Goal: Information Seeking & Learning: Learn about a topic

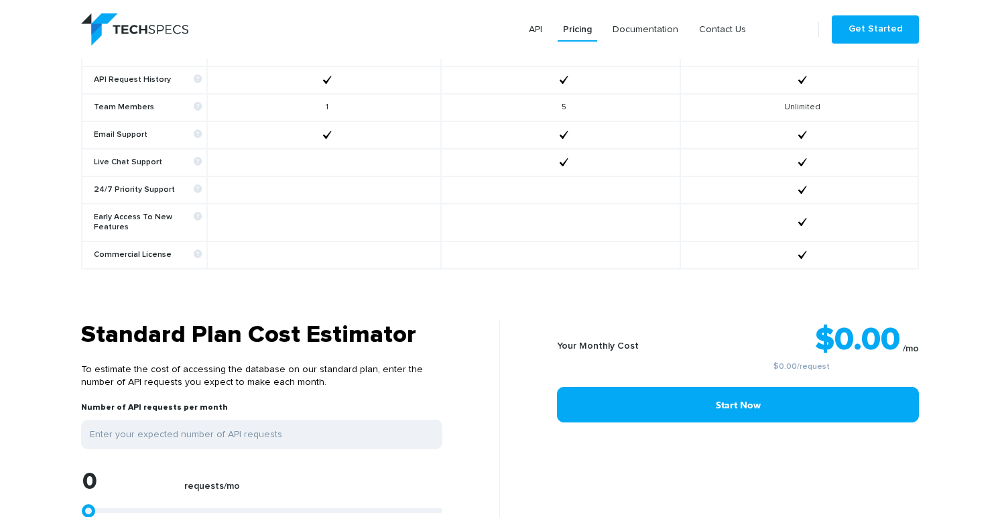
scroll to position [990, 0]
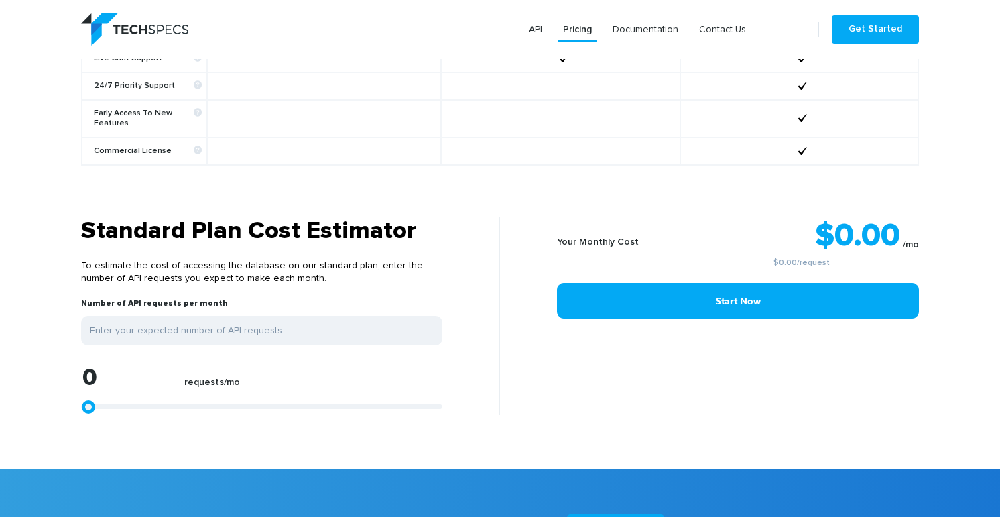
type input "1113"
type input "1299"
type input "1670"
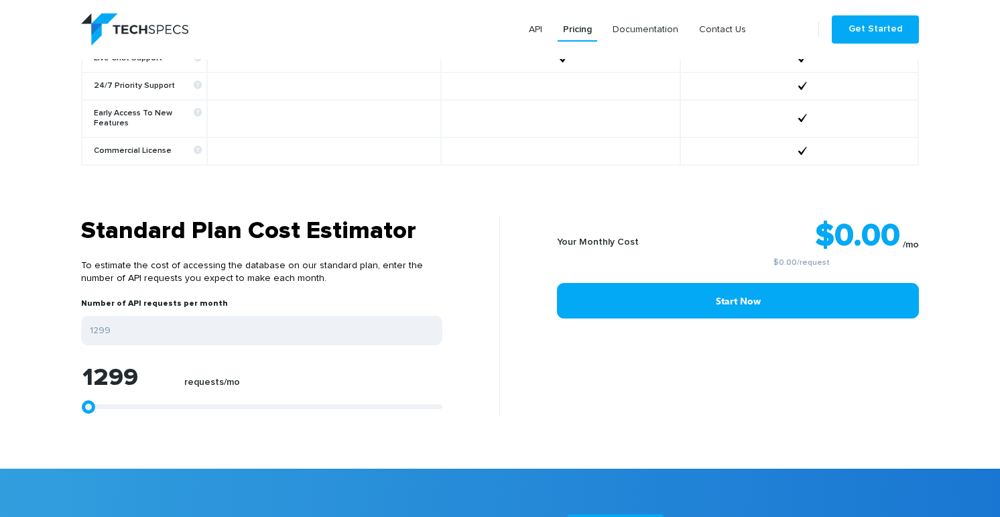
type input "1670"
type input "2226"
type input "2968"
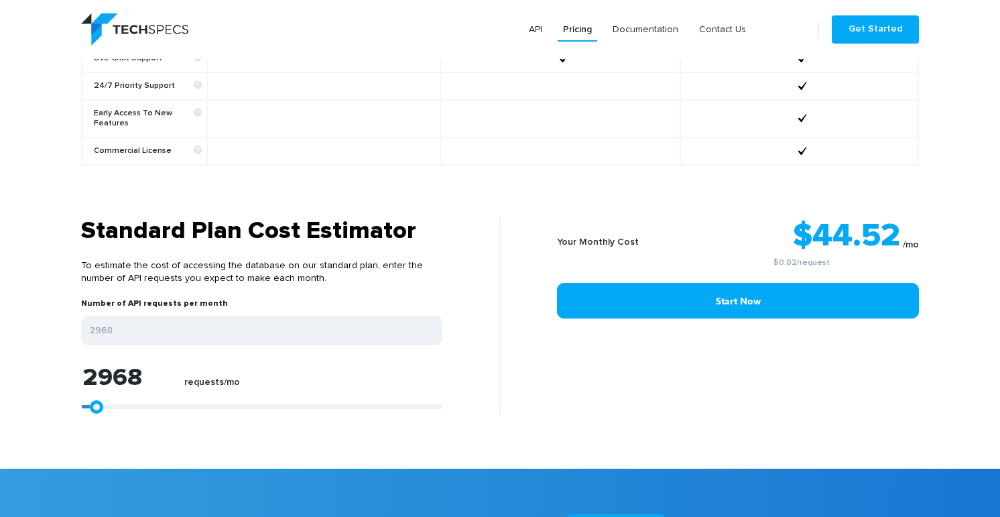
type input "4082"
type input "5195"
type input "6679"
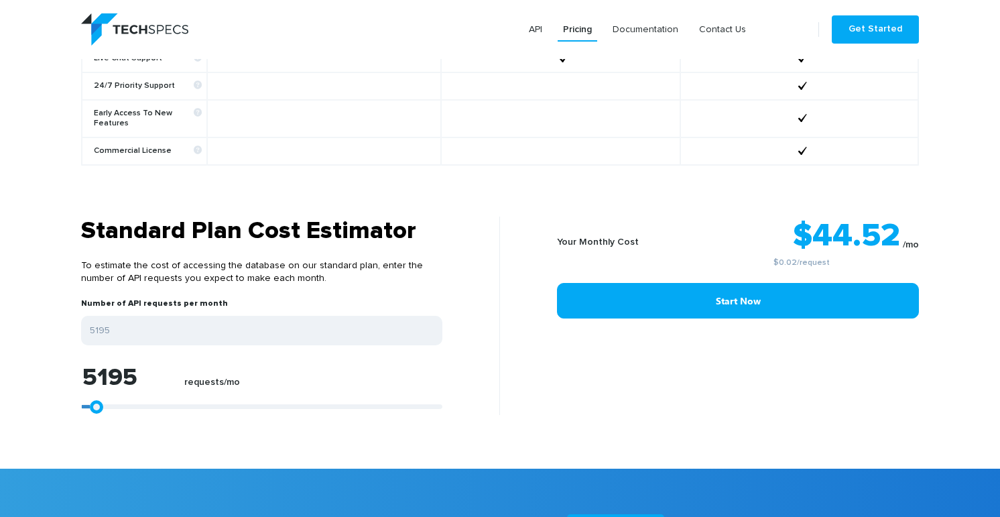
type input "6679"
type input "8163"
type input "9276"
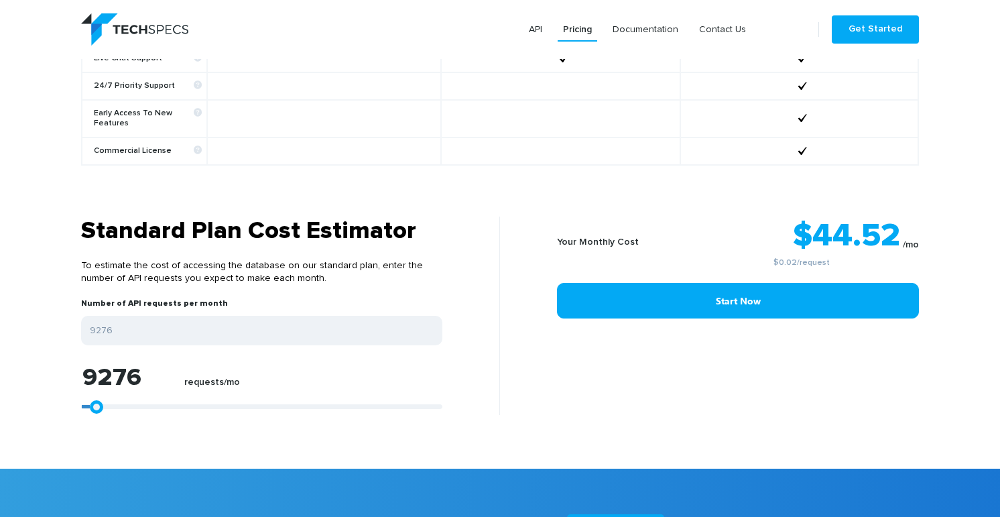
type input "10575"
type input "11688"
type input "12430"
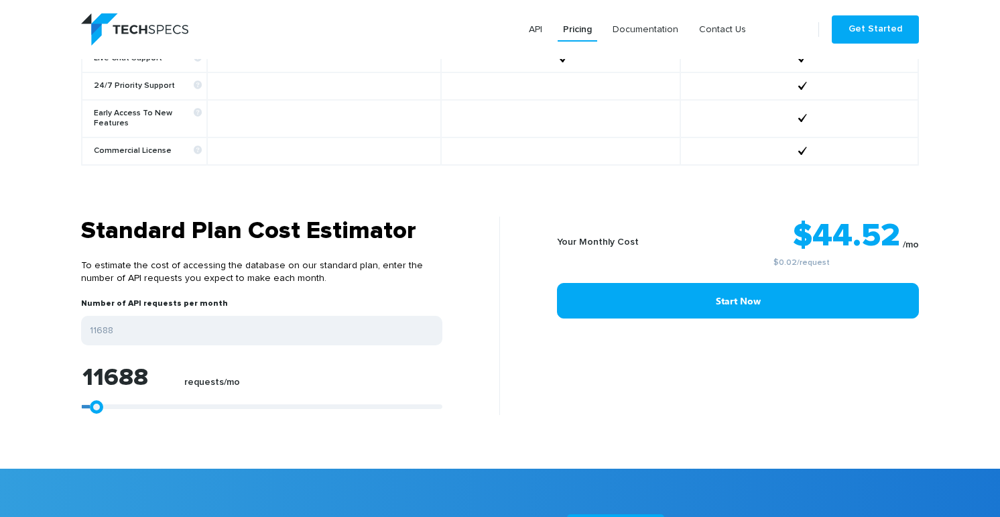
type input "12430"
type input "14286"
type input "15028"
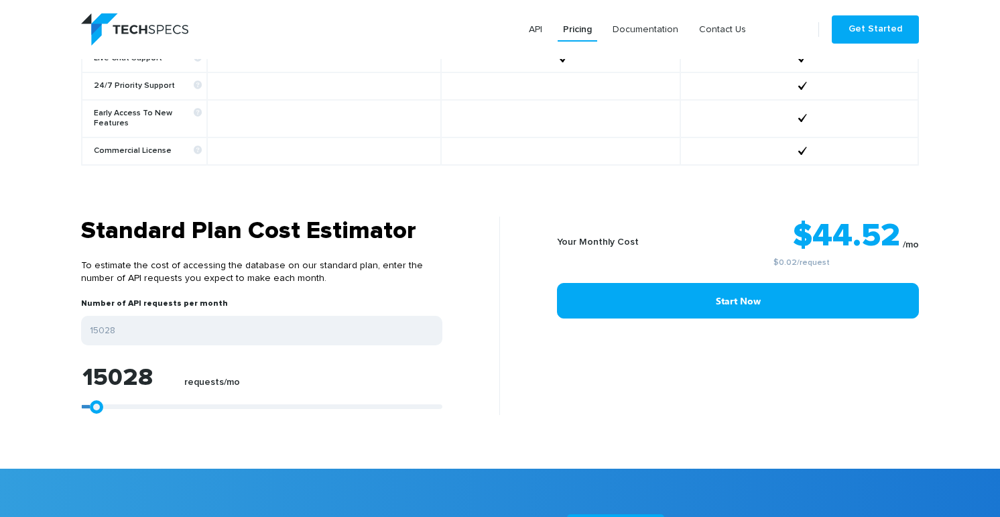
type input "15770"
type input "16697"
type input "17625"
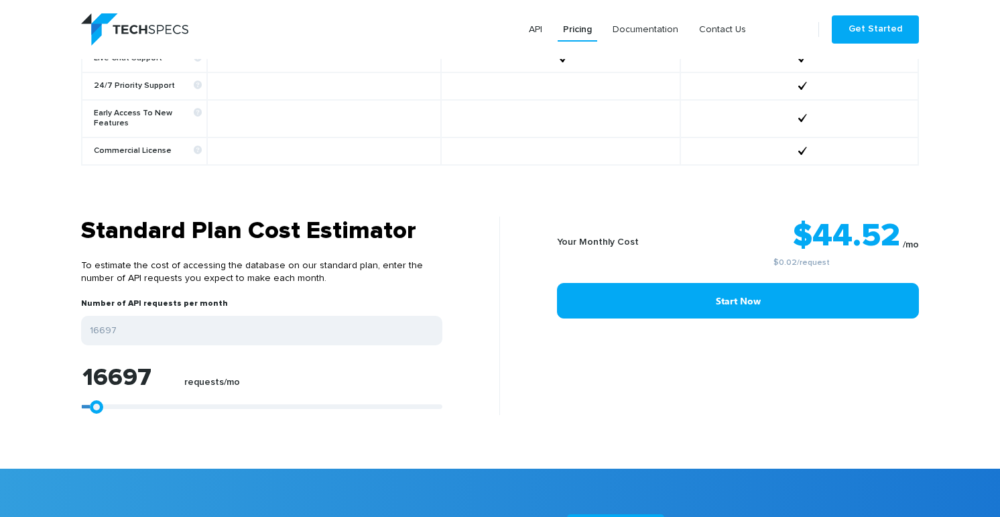
type input "17625"
type input "18553"
type input "19851"
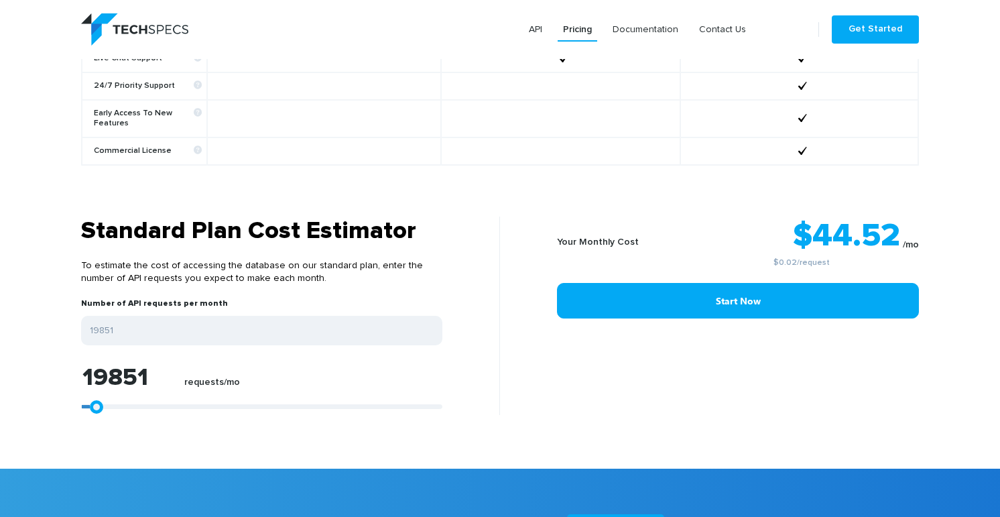
type input "21521"
type input "22820"
type input "23933"
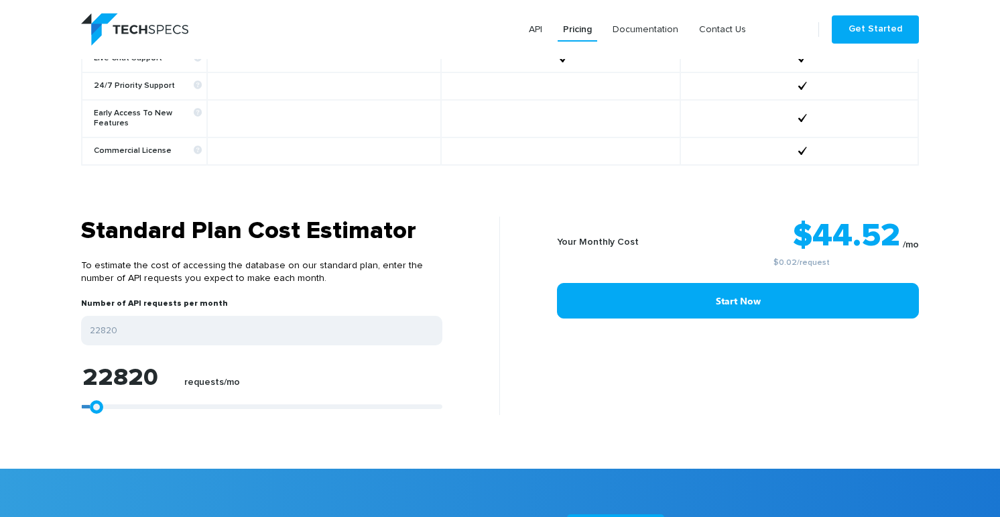
type input "23933"
type input "25232"
type input "26716"
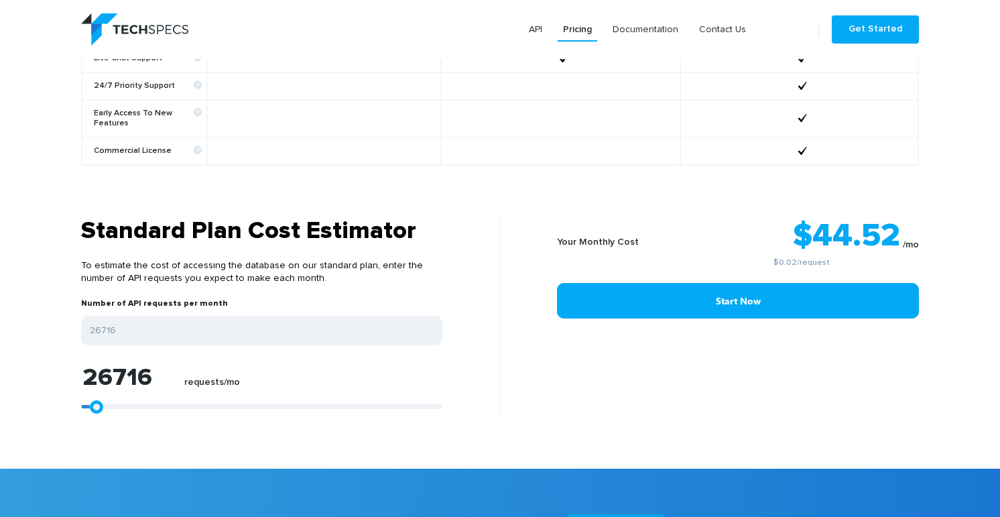
type input "28200"
type input "29313"
type input "33024"
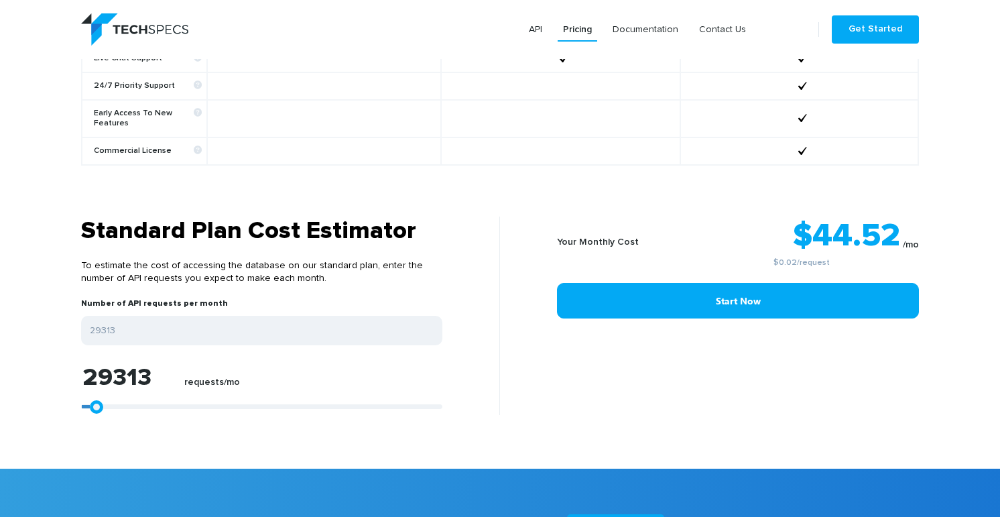
type input "33024"
type input "34508"
type input "36734"
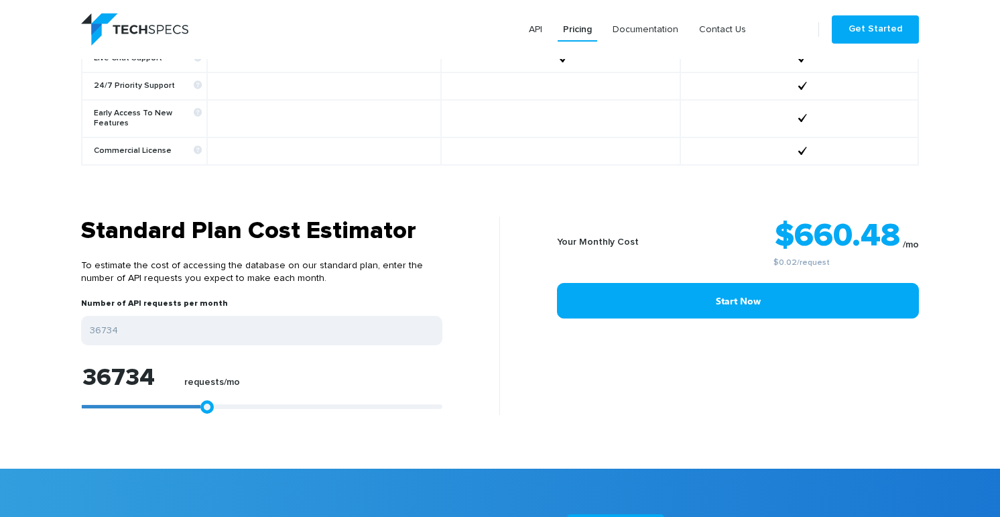
type input "38219"
type input "39703"
type input "40816"
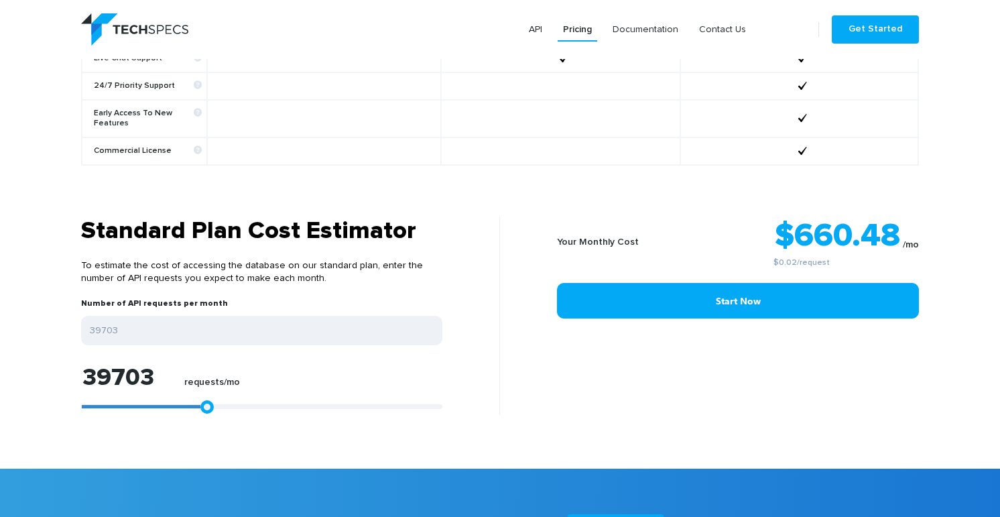
type input "40816"
type input "42115"
type input "43228"
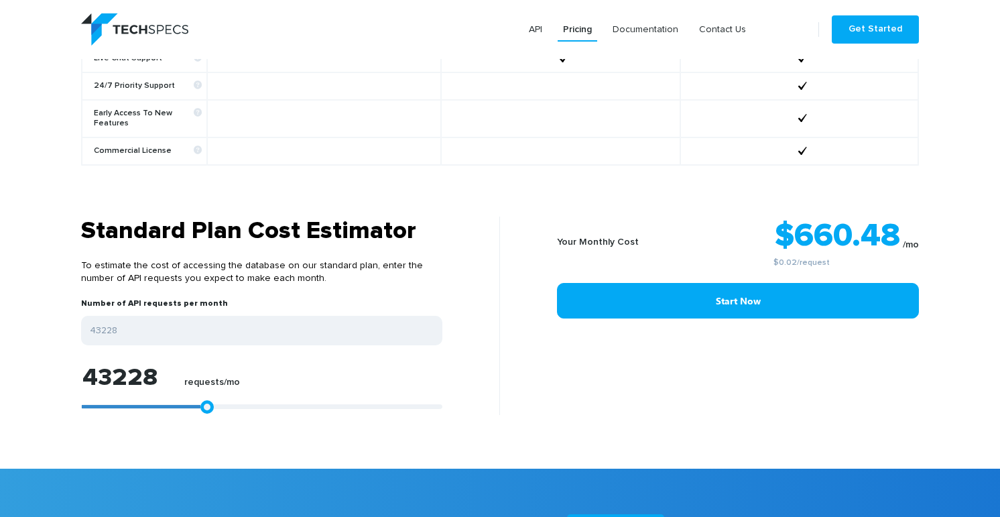
type input "43970"
type input "44526"
type input "45269"
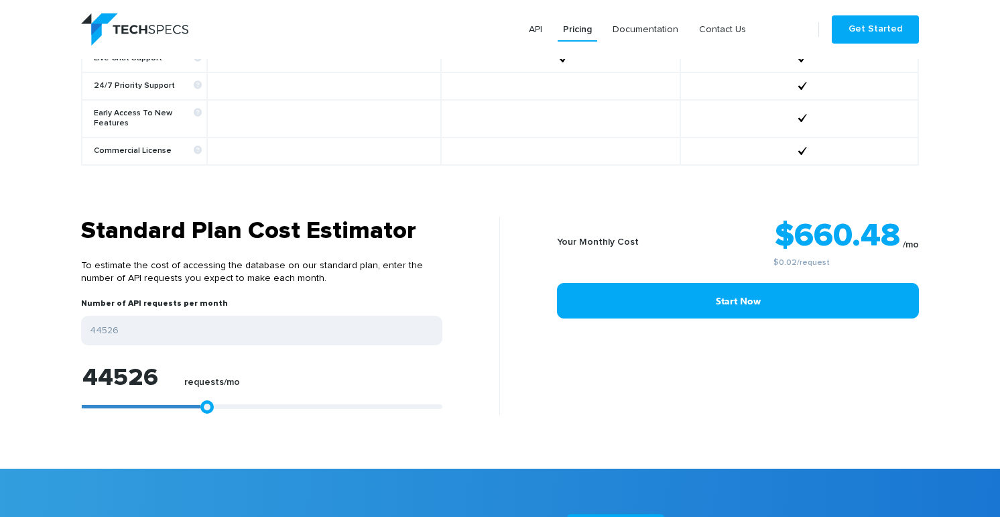
type input "45269"
type input "45640"
type input "45825"
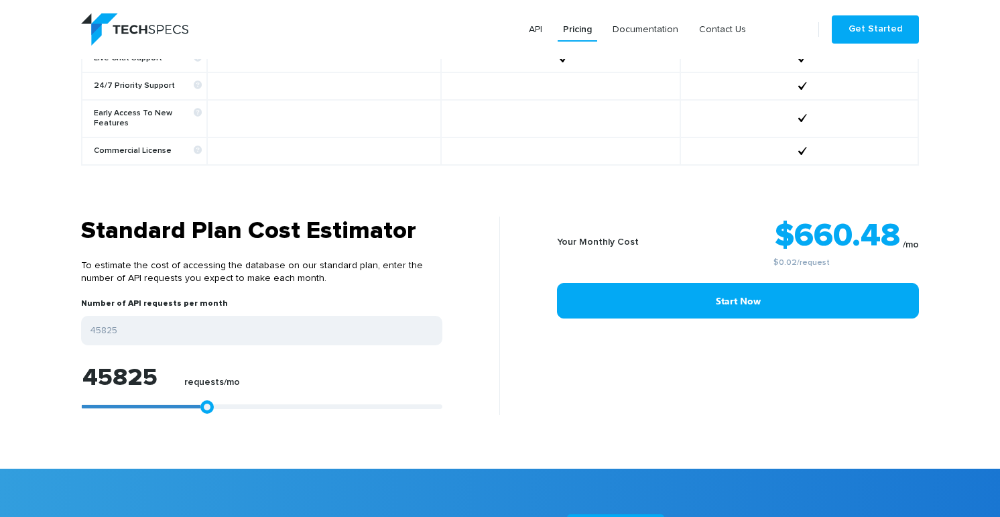
type input "46011"
type input "46196"
type input "46382"
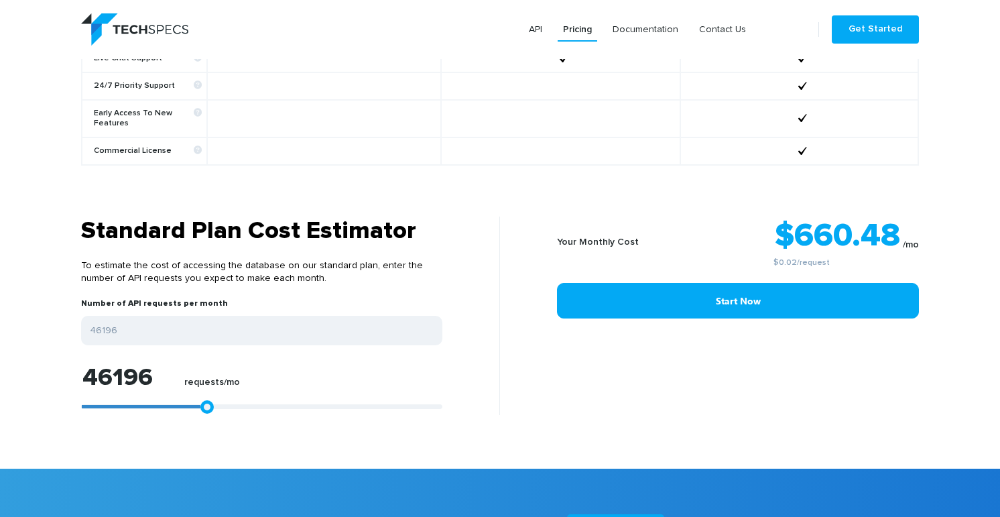
type input "46382"
type input "46196"
type input "46011"
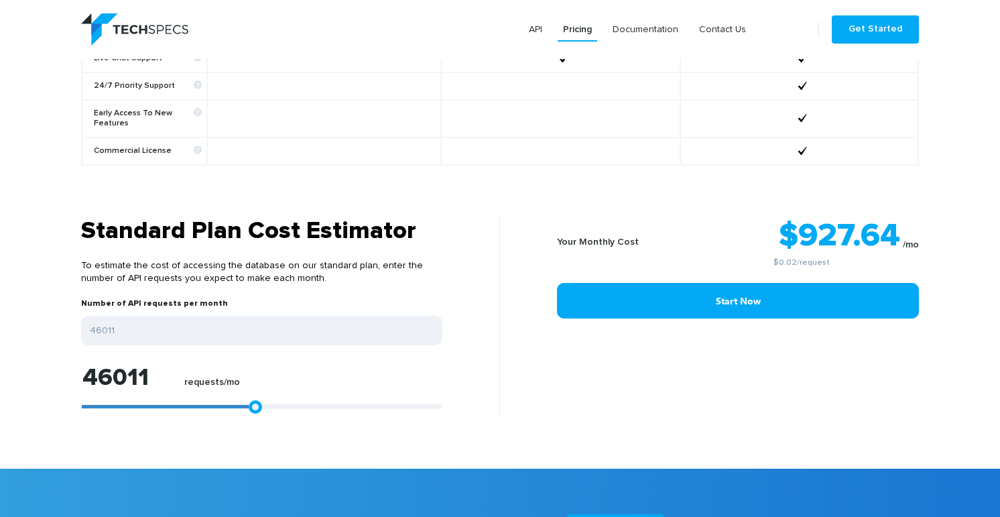
type input "45825"
type input "45640"
type input "45454"
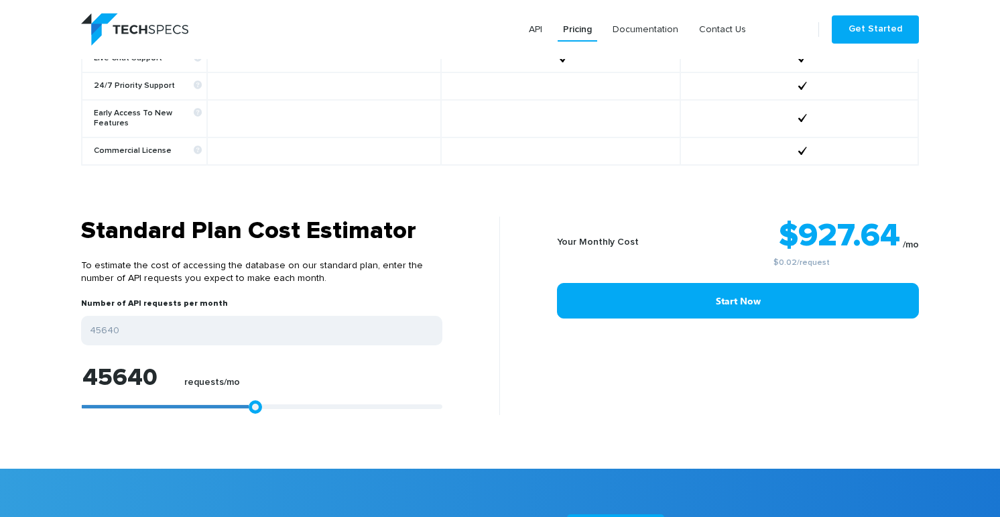
type input "45454"
type input "45269"
type input "45083"
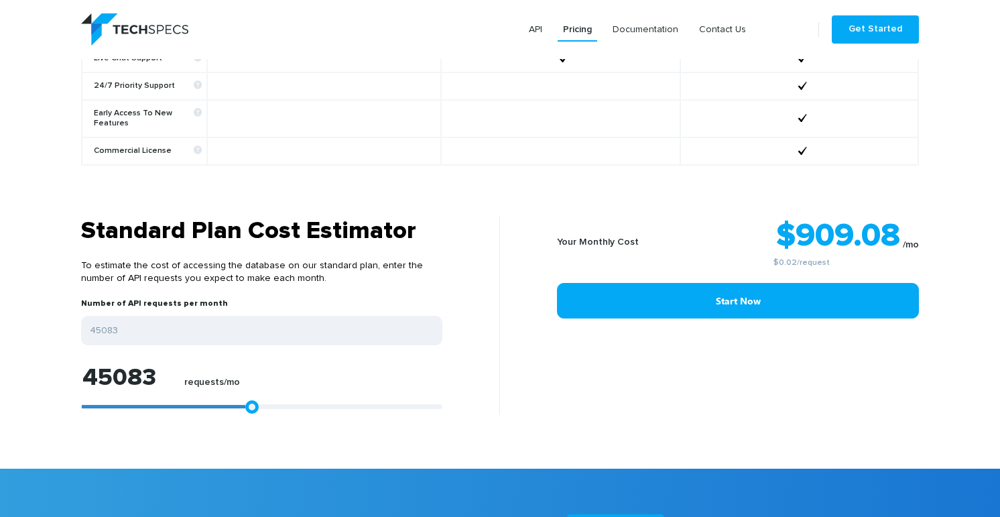
type input "44898"
type input "44526"
type input "43970"
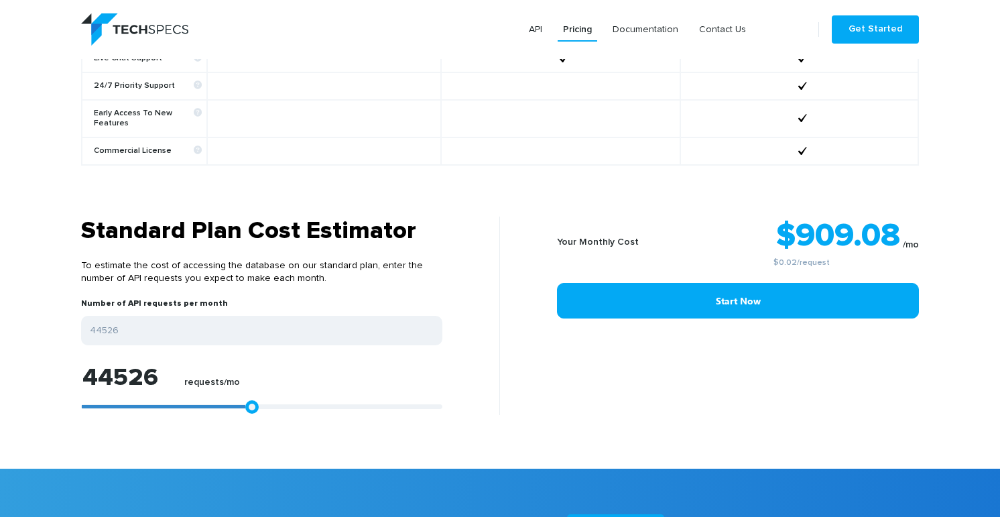
type input "43970"
type input "43599"
type input "42857"
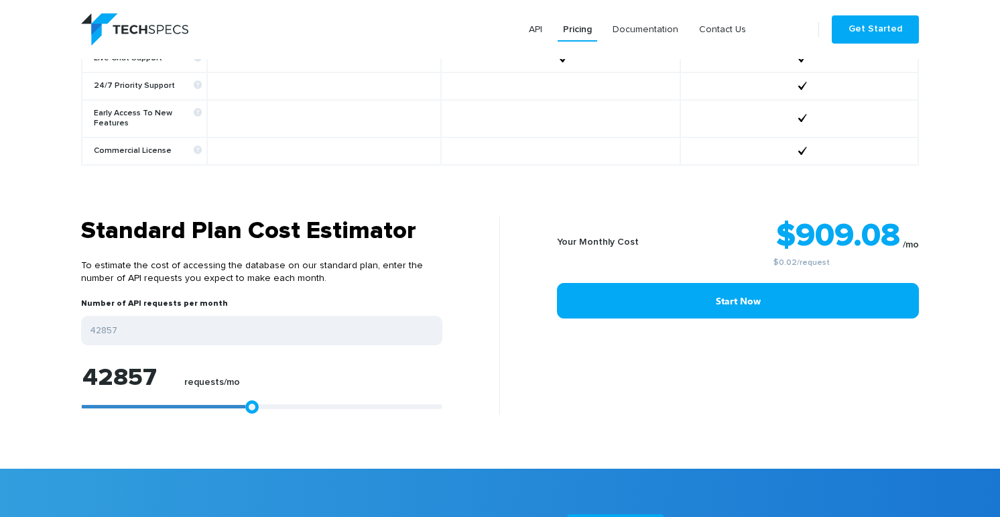
type input "42115"
type input "41558"
type input "40445"
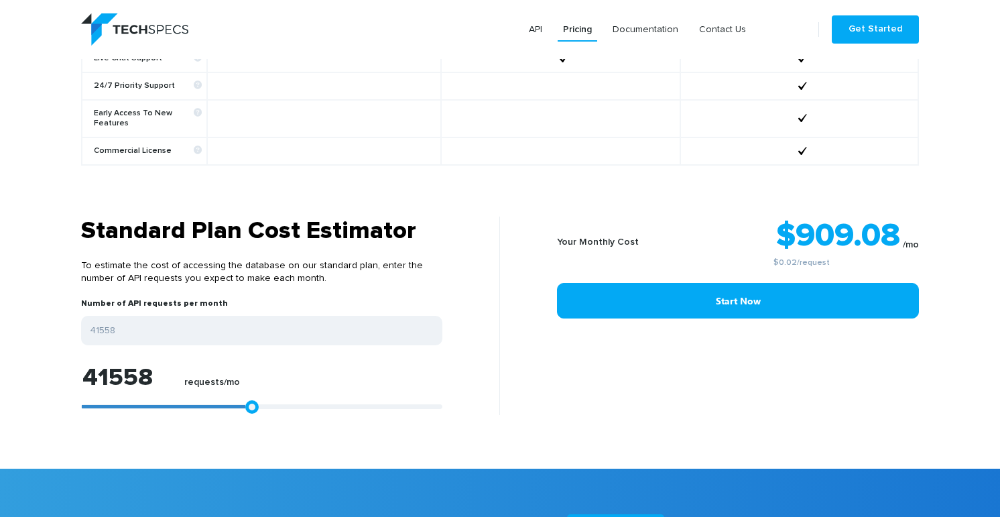
type input "40445"
type input "39888"
type input "38961"
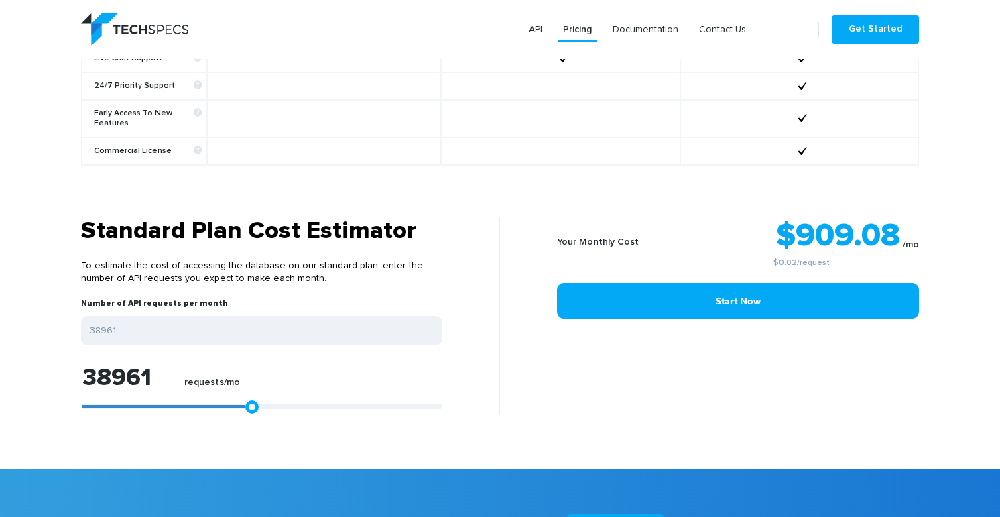
type input "38590"
type input "38404"
type input "38219"
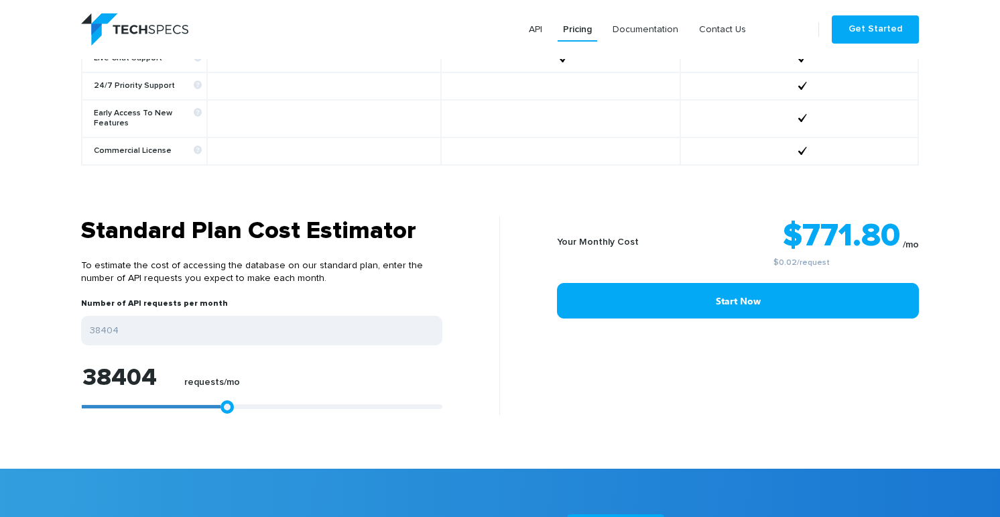
type input "38219"
type input "38033"
type input "37847"
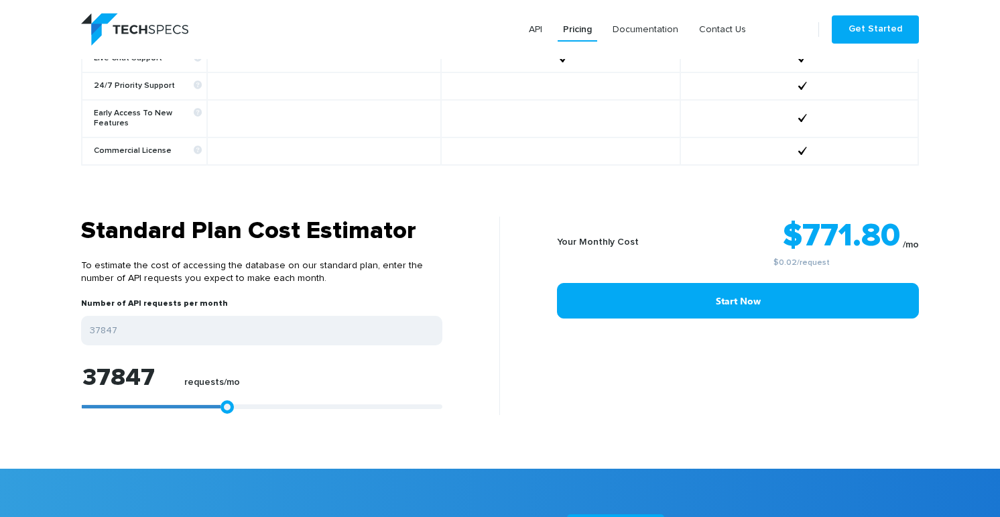
type input "37662"
type input "37476"
type input "37291"
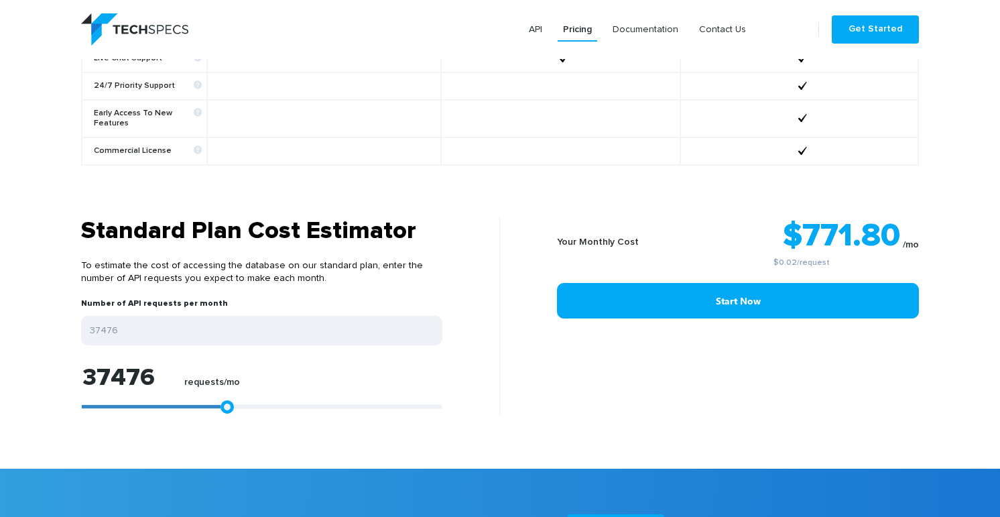
type input "37291"
type input "37105"
type input "36920"
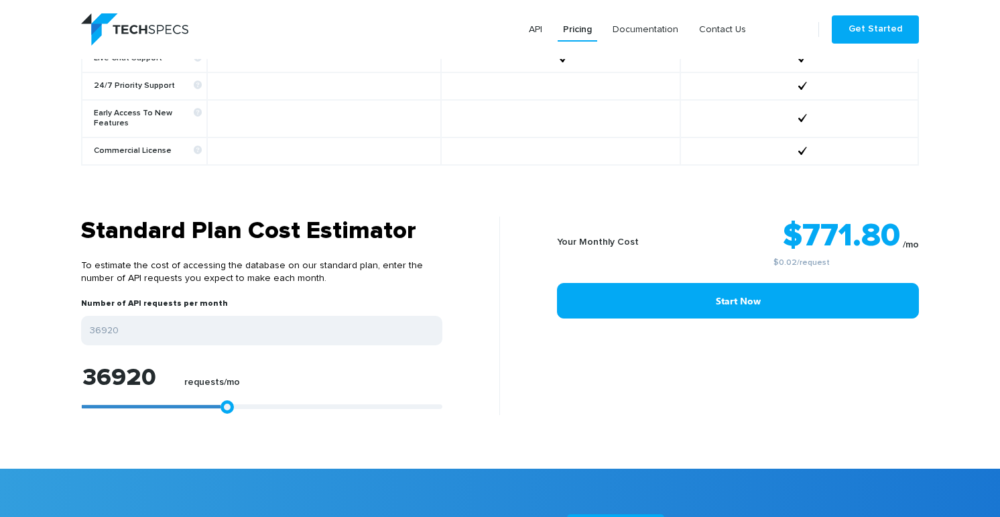
type input "36734"
type input "36549"
type input "36363"
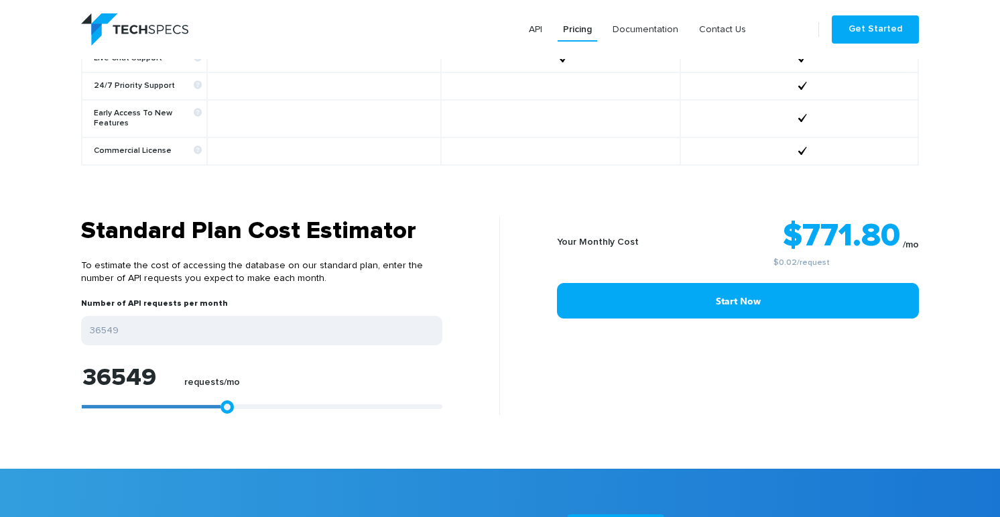
type input "36363"
type input "36178"
type input "35992"
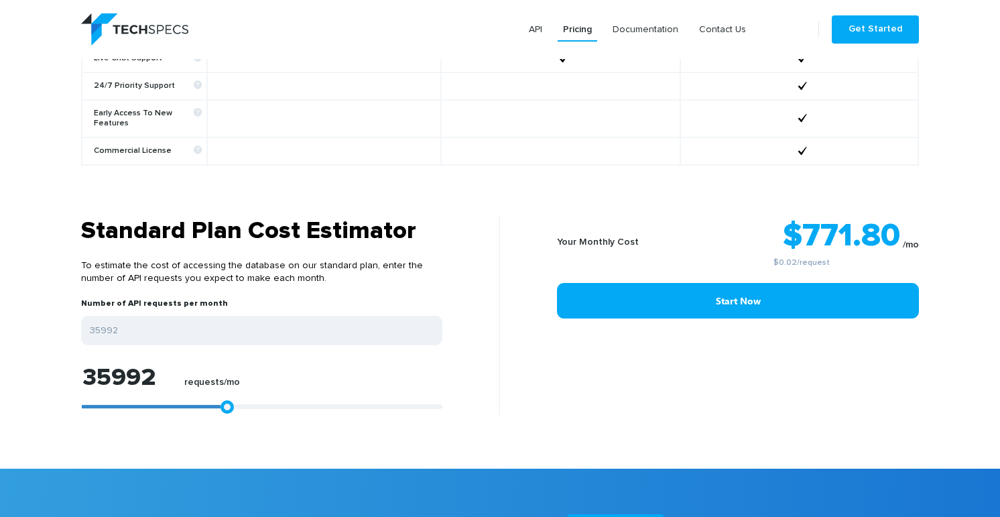
type input "35807"
type input "35621"
type input "35436"
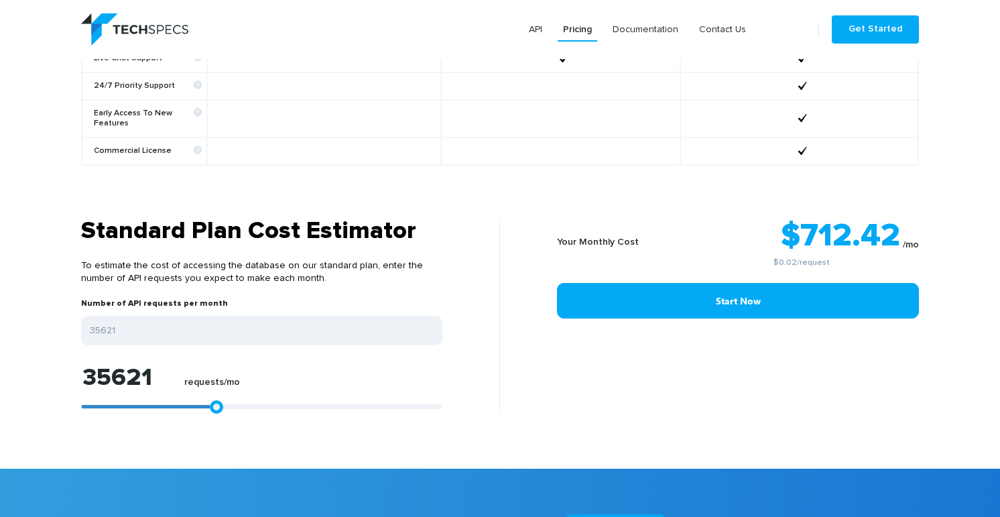
type input "35436"
type input "35250"
type input "35065"
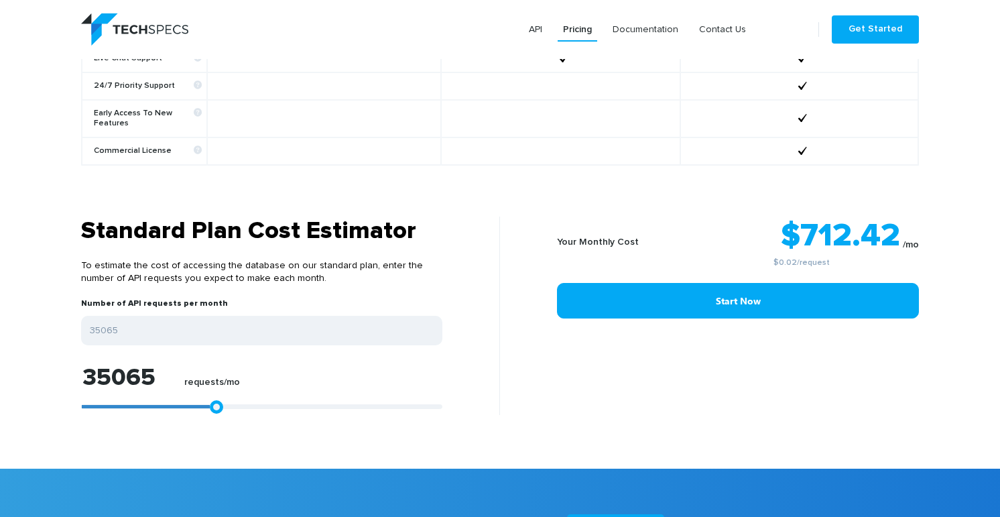
type input "34879"
type input "34508"
type input "34137"
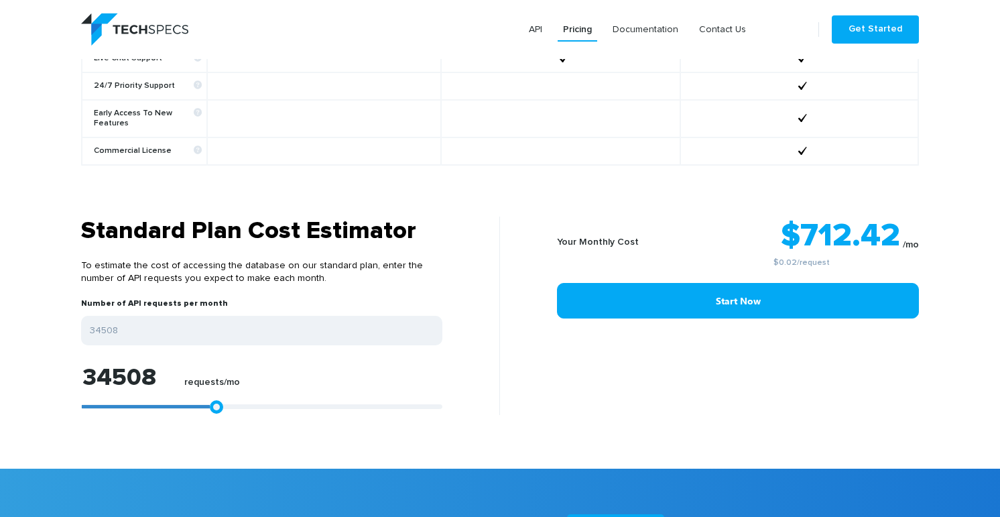
type input "34137"
type input "33766"
type input "33395"
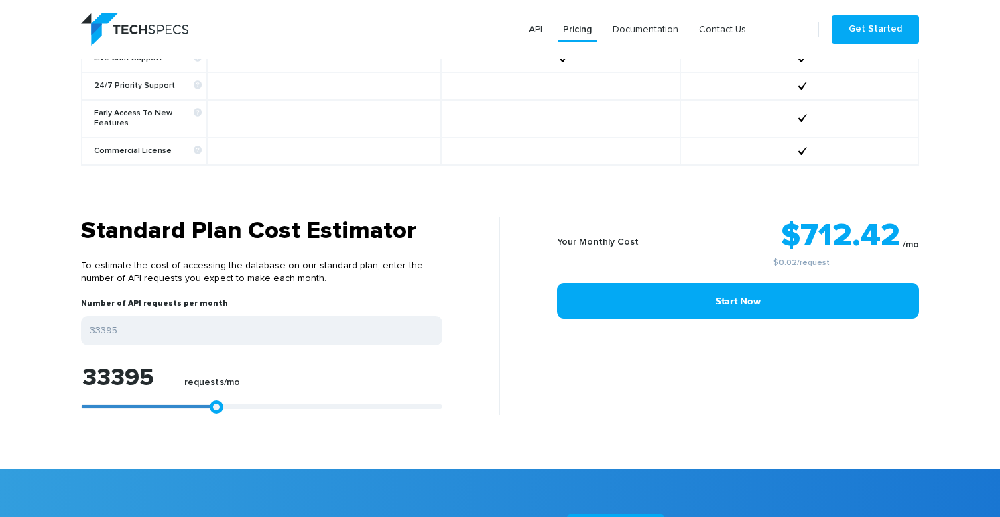
type input "32838"
type input "32467"
type input "32096"
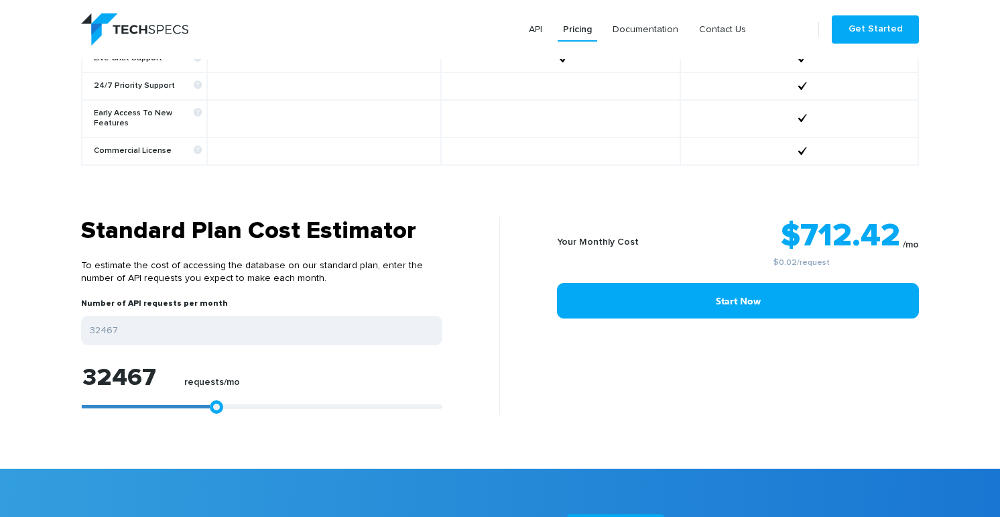
type input "32096"
type input "31725"
type input "30983"
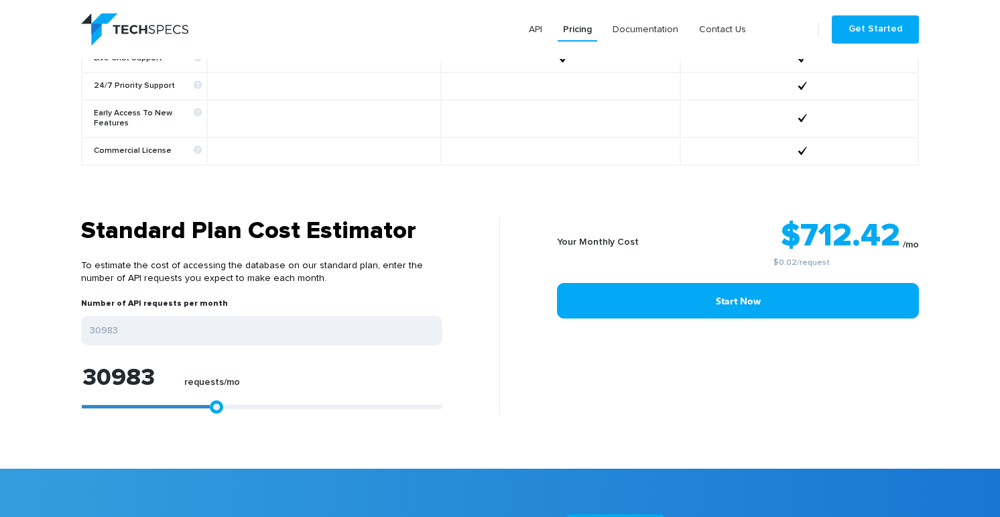
type input "30797"
type input "30426"
type input "30055"
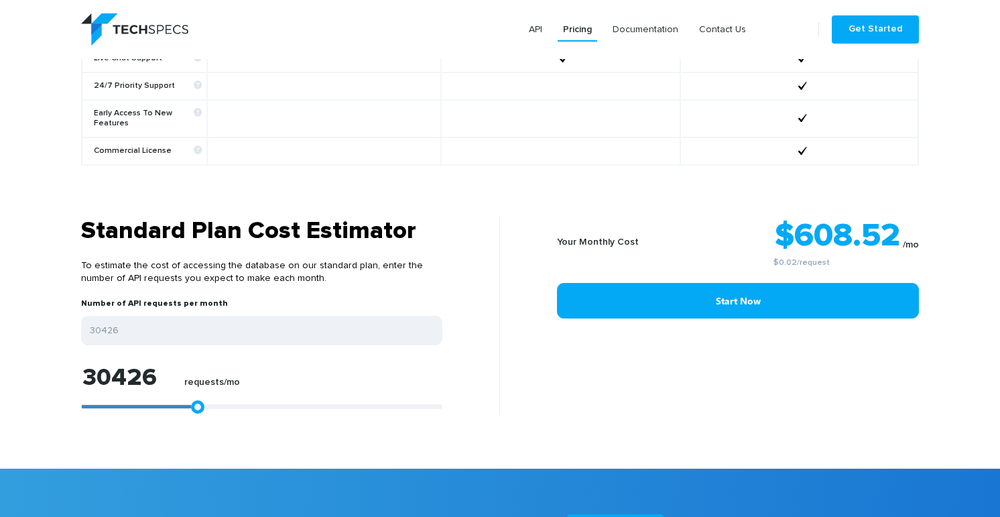
type input "30055"
type input "29684"
type input "29499"
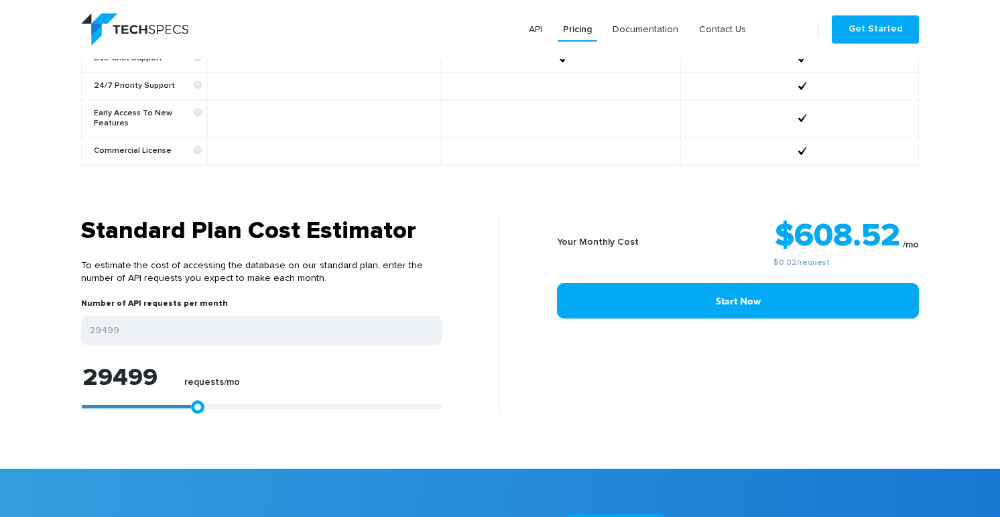
type input "29128"
type input "28942"
type input "28571"
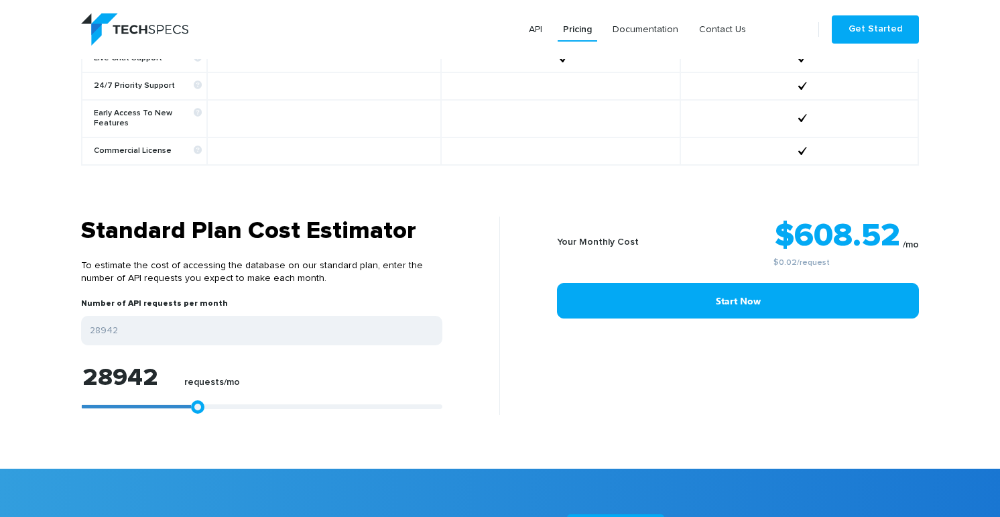
type input "28571"
type input "28386"
type input "28200"
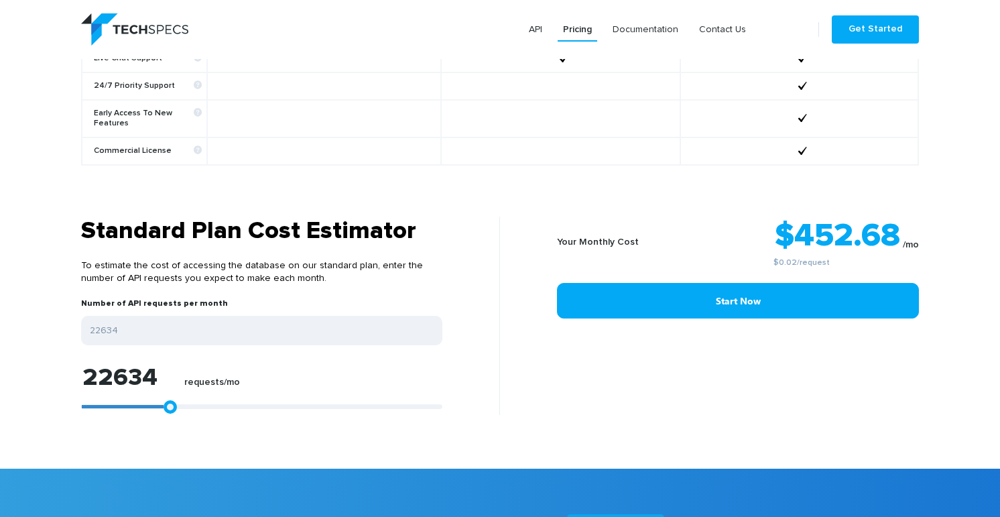
drag, startPoint x: 88, startPoint y: 398, endPoint x: 166, endPoint y: 396, distance: 77.8
click at [166, 400] on link at bounding box center [170, 406] width 13 height 13
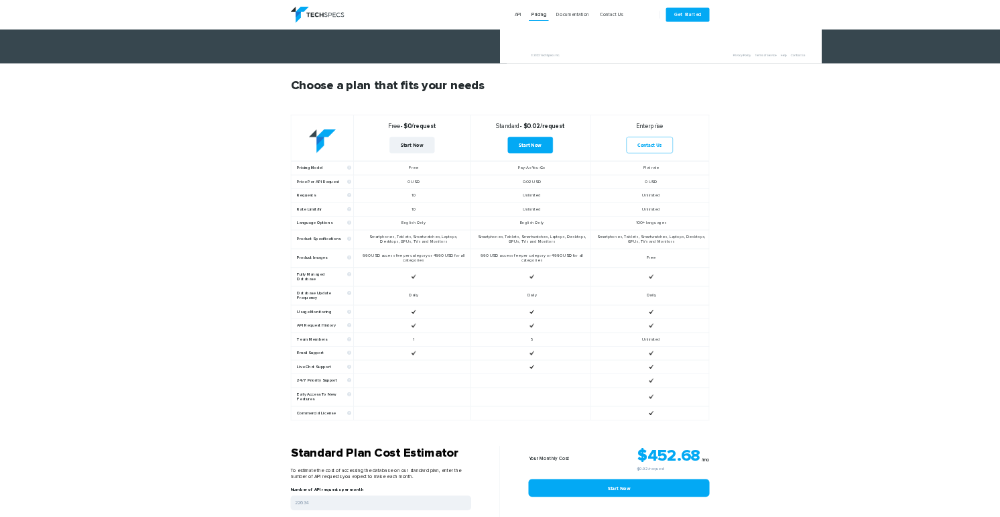
scroll to position [392, 0]
